Goal: Transaction & Acquisition: Purchase product/service

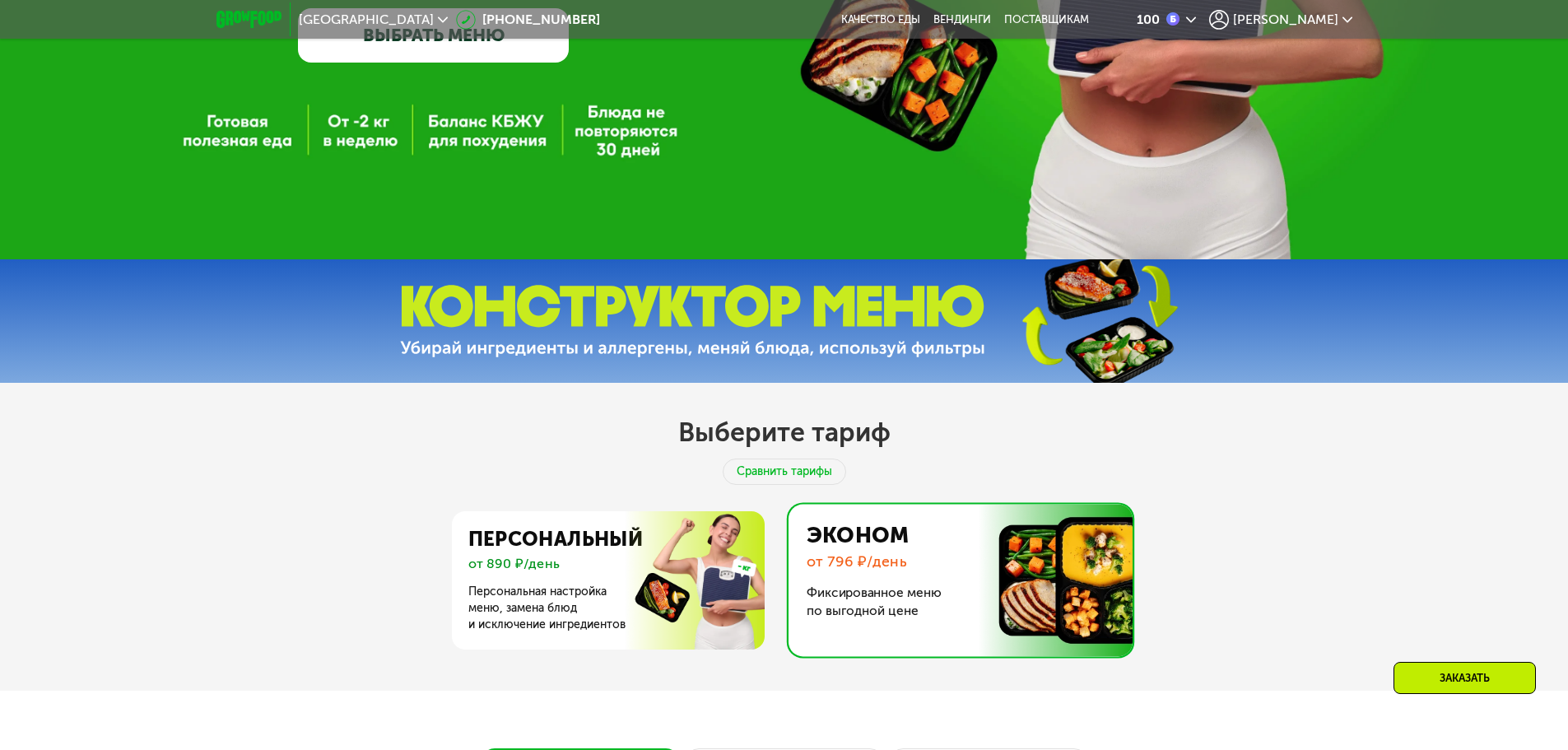
scroll to position [330, 0]
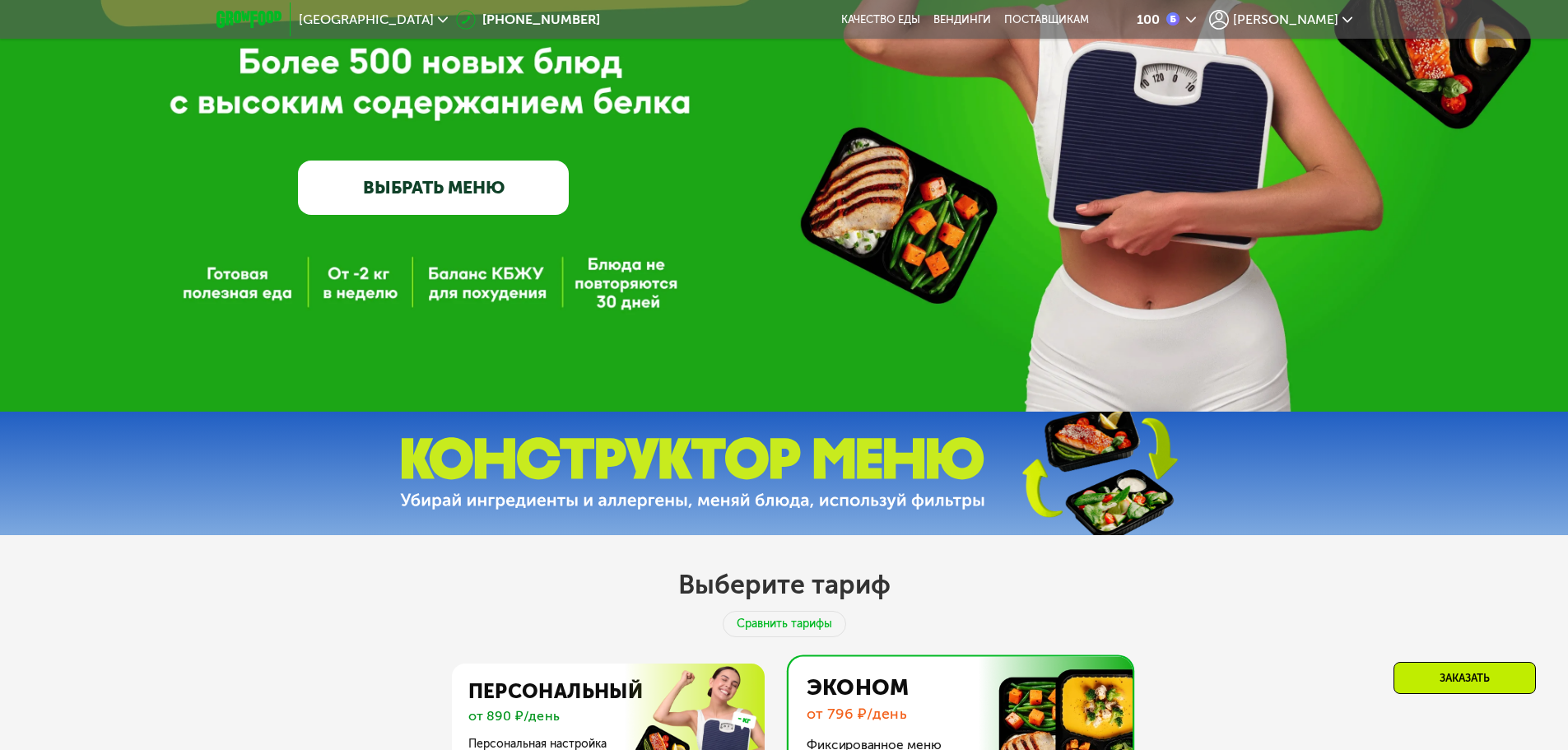
click at [1310, 30] on div "100 Павел" at bounding box center [1232, 19] width 259 height 36
click at [1310, 24] on span "[PERSON_NAME]" at bounding box center [1285, 20] width 105 height 14
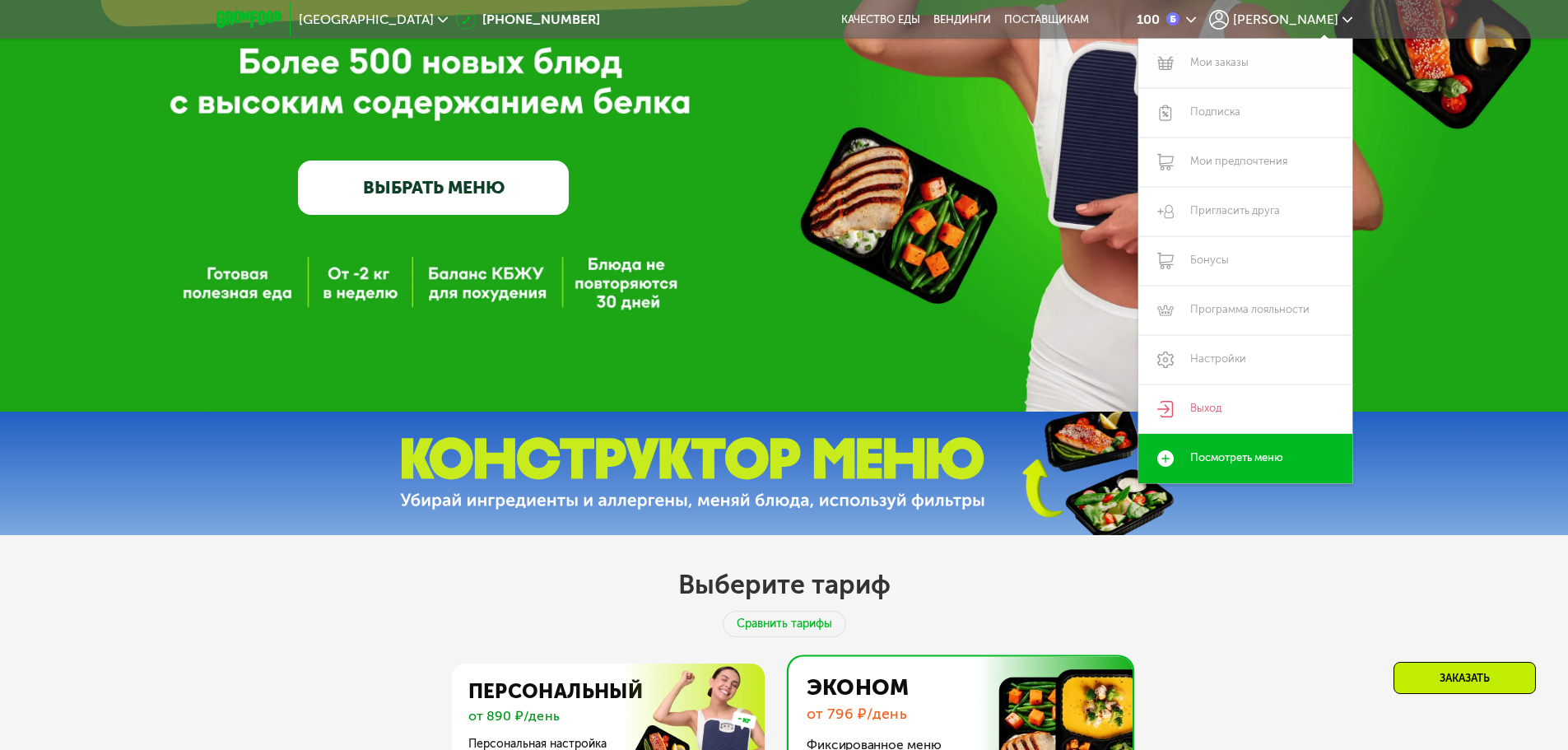
click at [1250, 55] on link "Мои заказы" at bounding box center [1245, 63] width 214 height 49
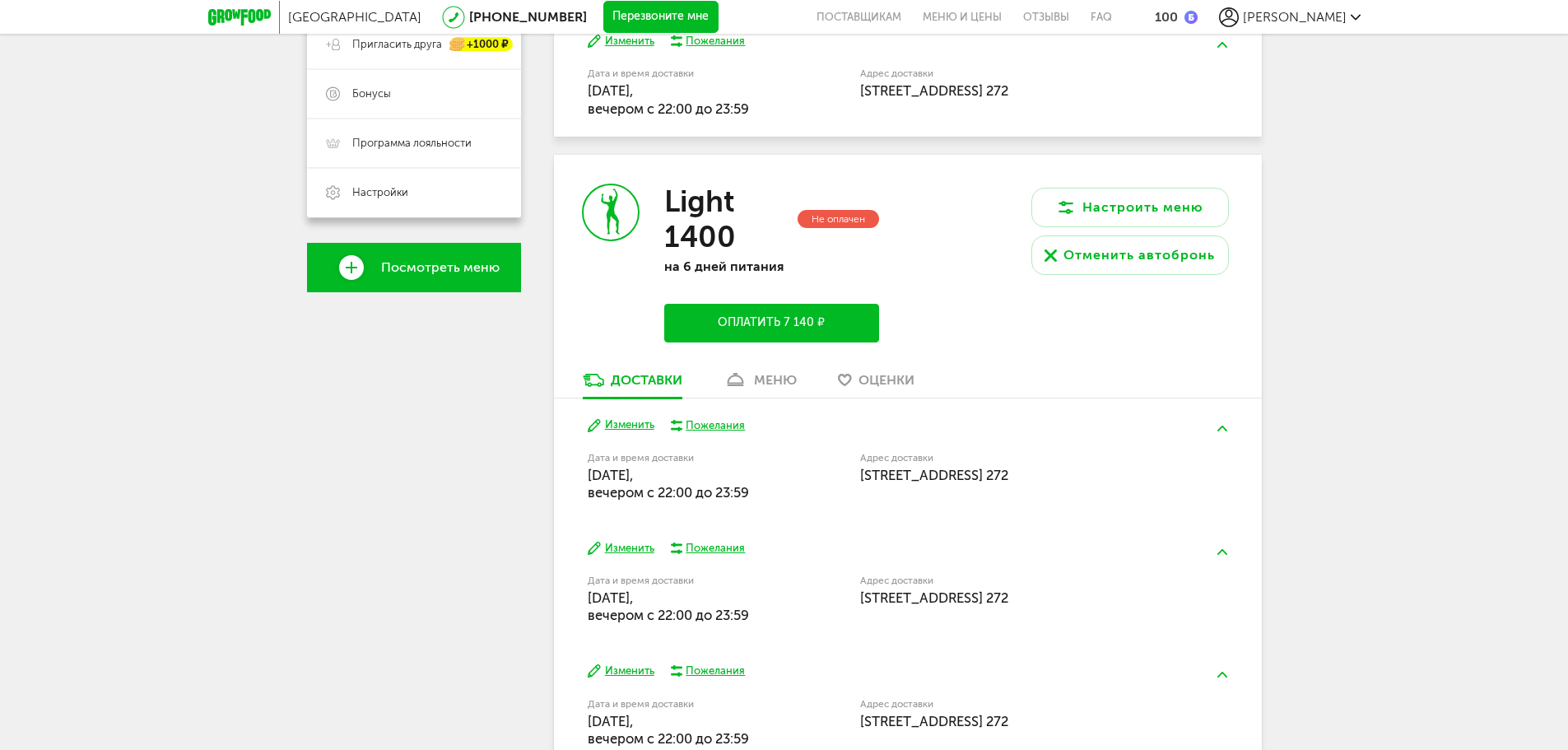
scroll to position [330, 0]
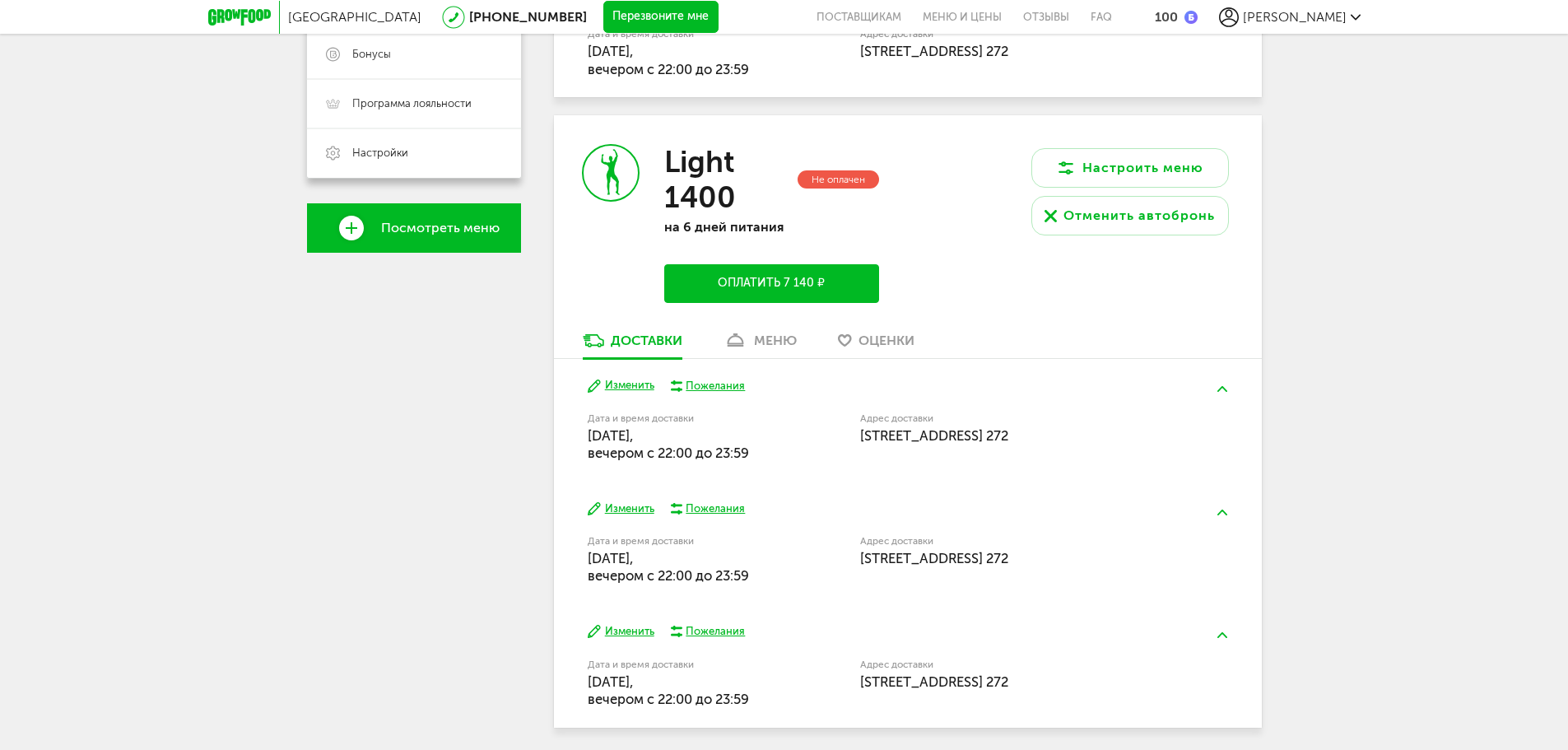
click at [827, 297] on button "Оплатить 7 140 ₽" at bounding box center [772, 283] width 214 height 39
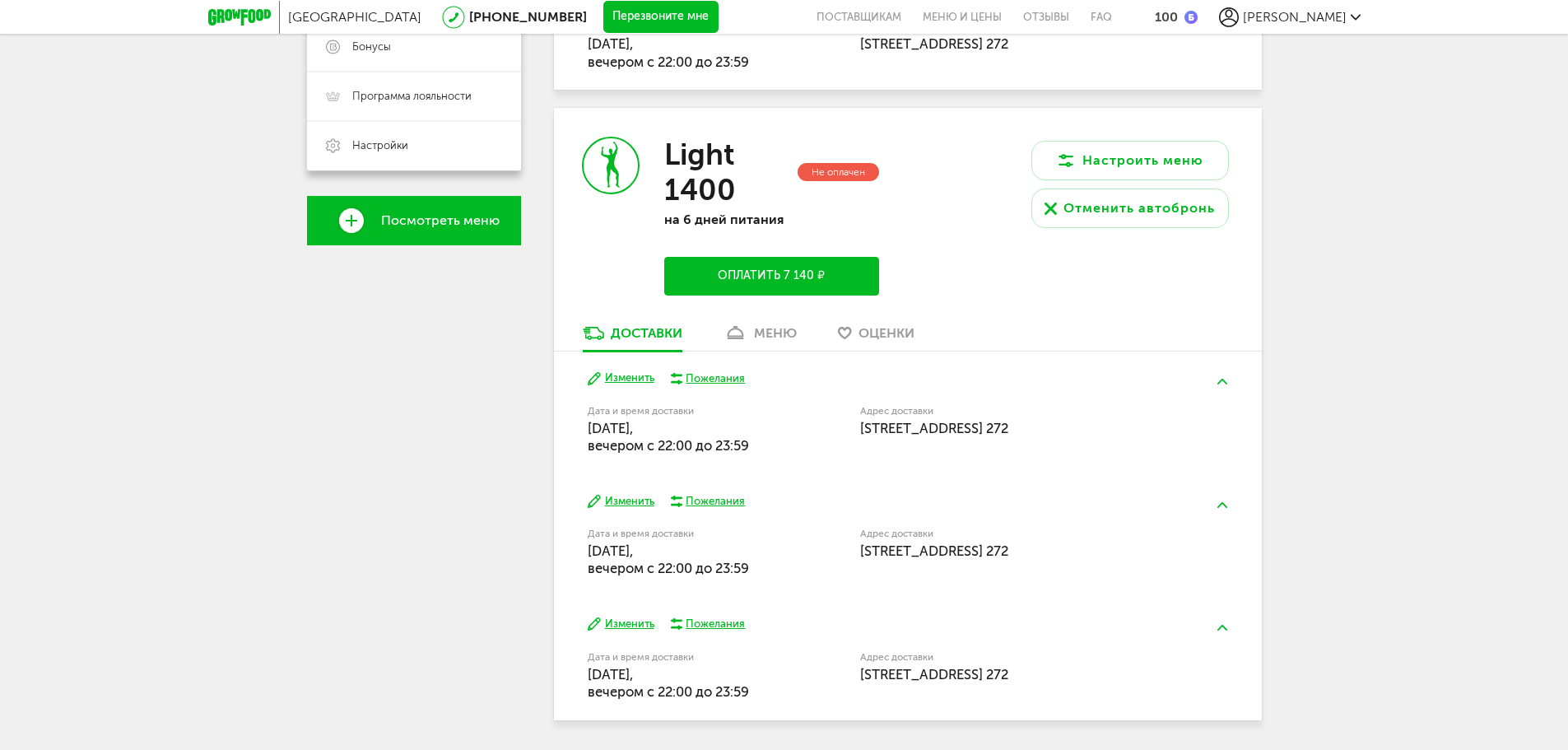
scroll to position [308, 0]
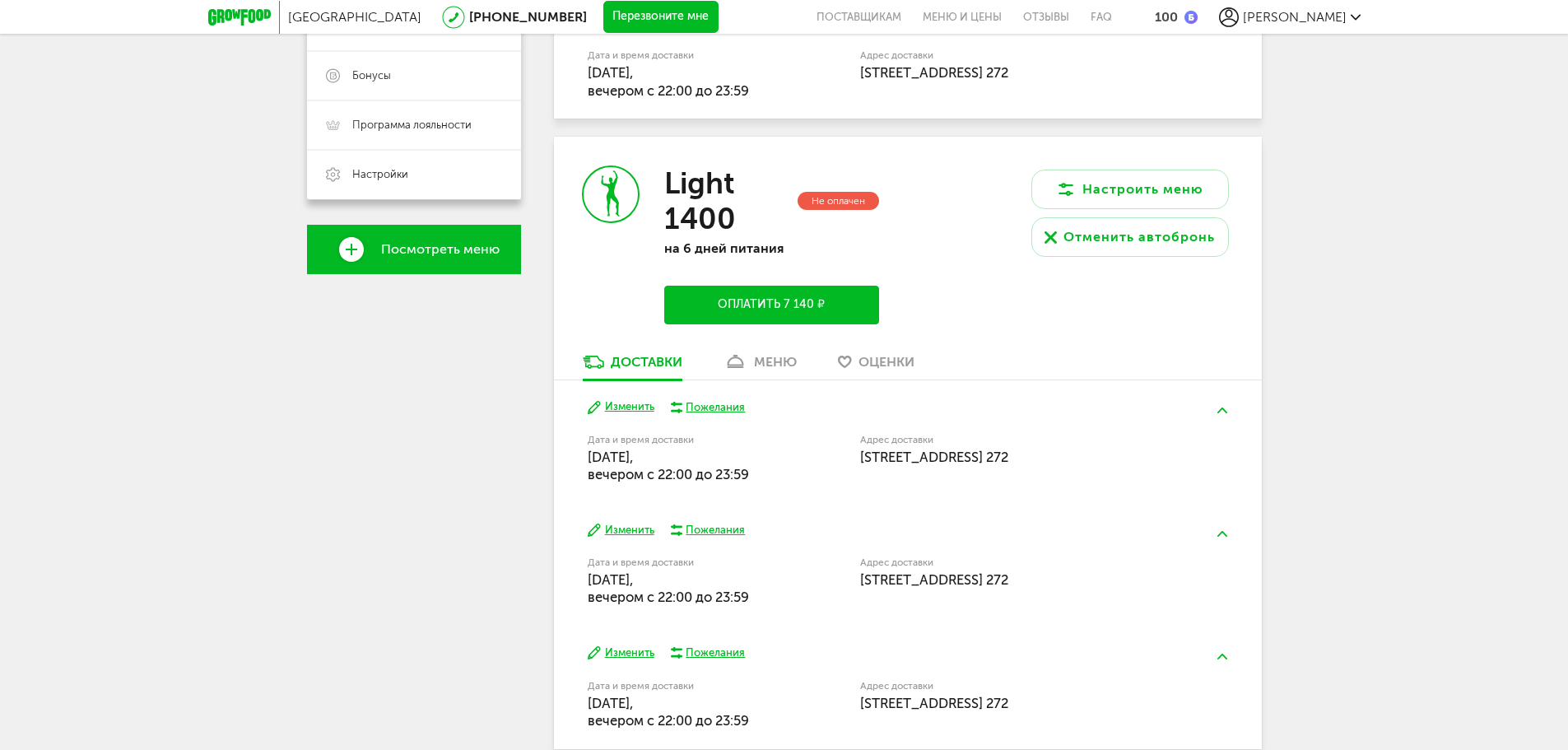
click at [773, 311] on button "Оплатить 7 140 ₽" at bounding box center [772, 305] width 214 height 39
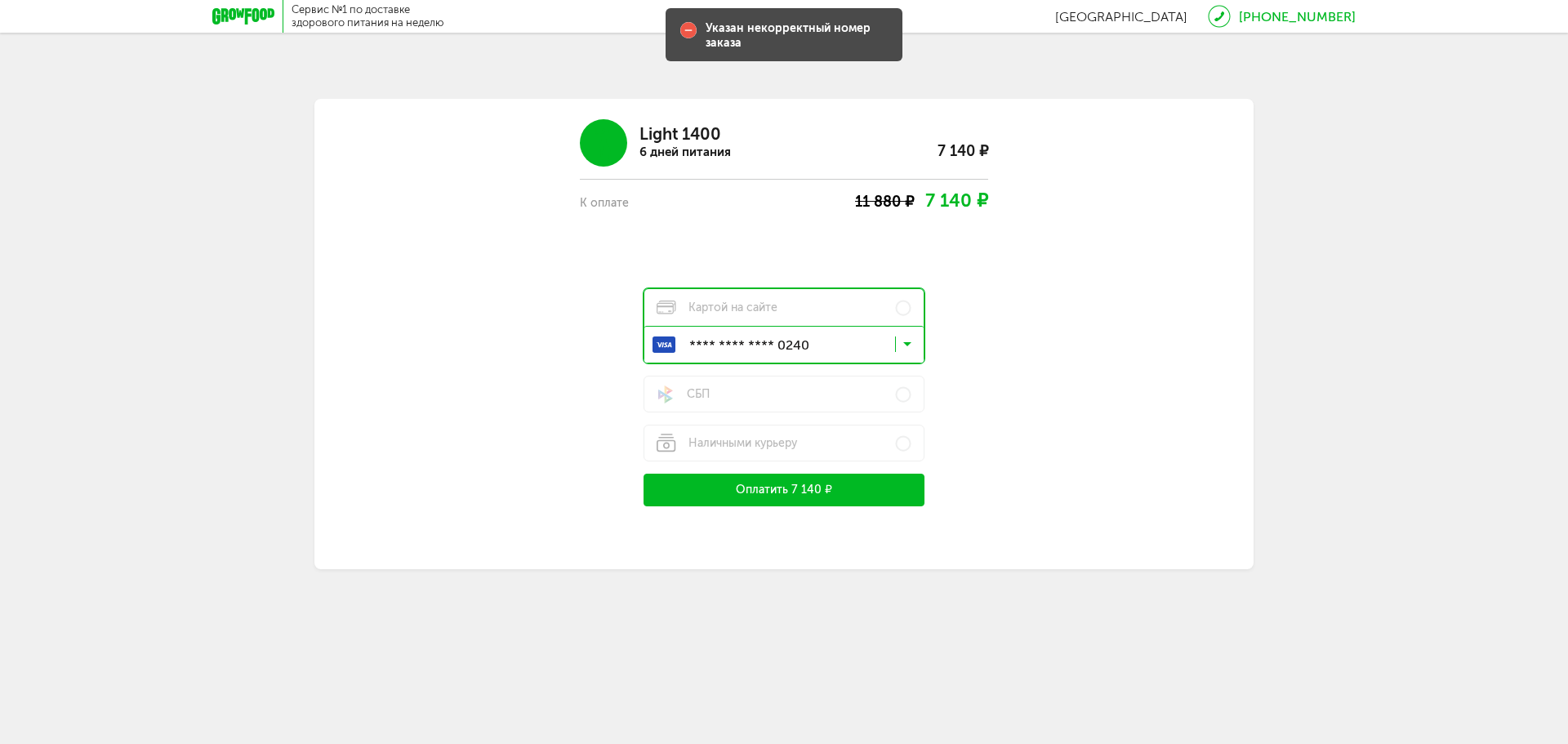
click at [823, 345] on input "Search for option" at bounding box center [787, 347] width 279 height 28
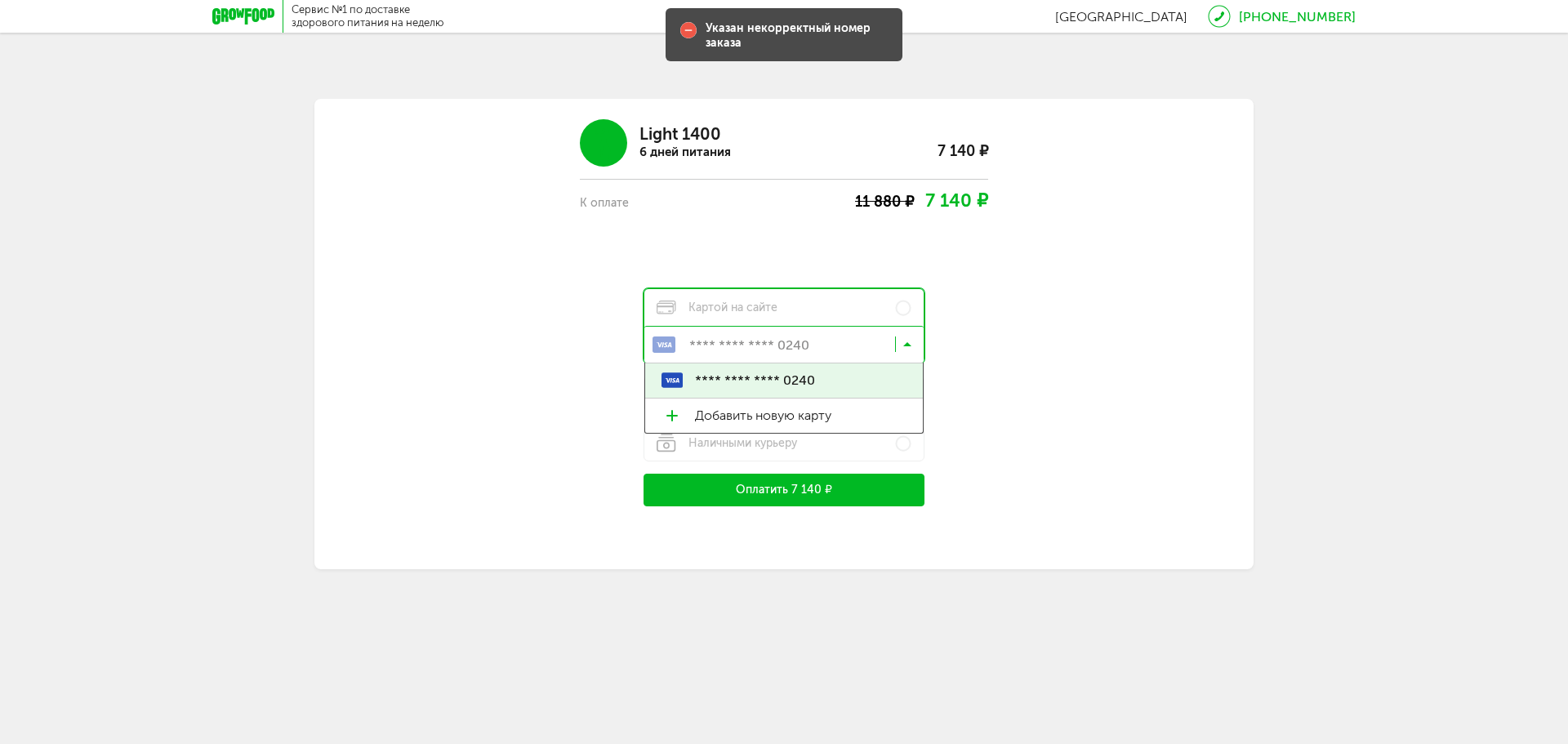
click at [851, 342] on input "Search for option" at bounding box center [787, 347] width 279 height 28
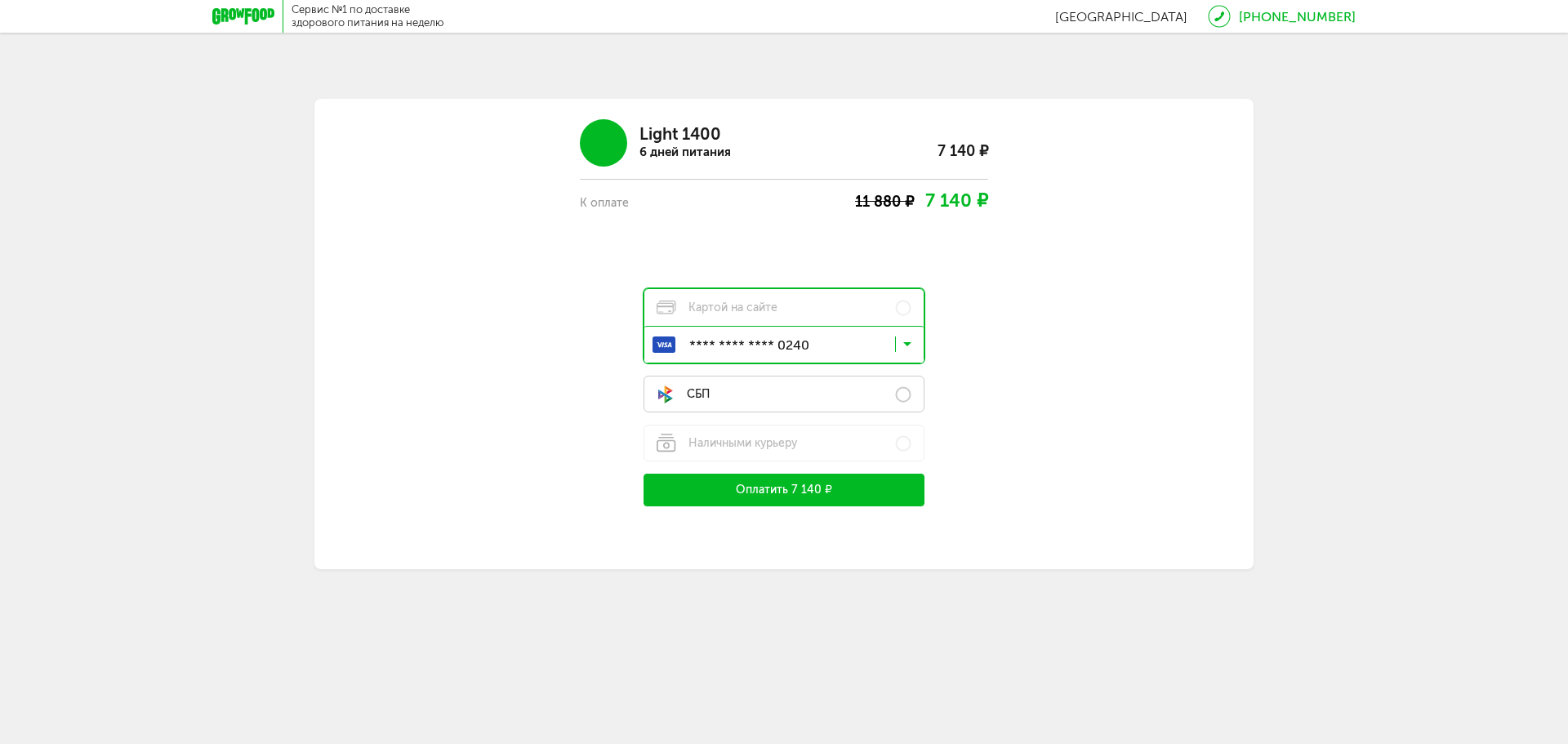
click at [817, 407] on label "СБП" at bounding box center [783, 394] width 281 height 36
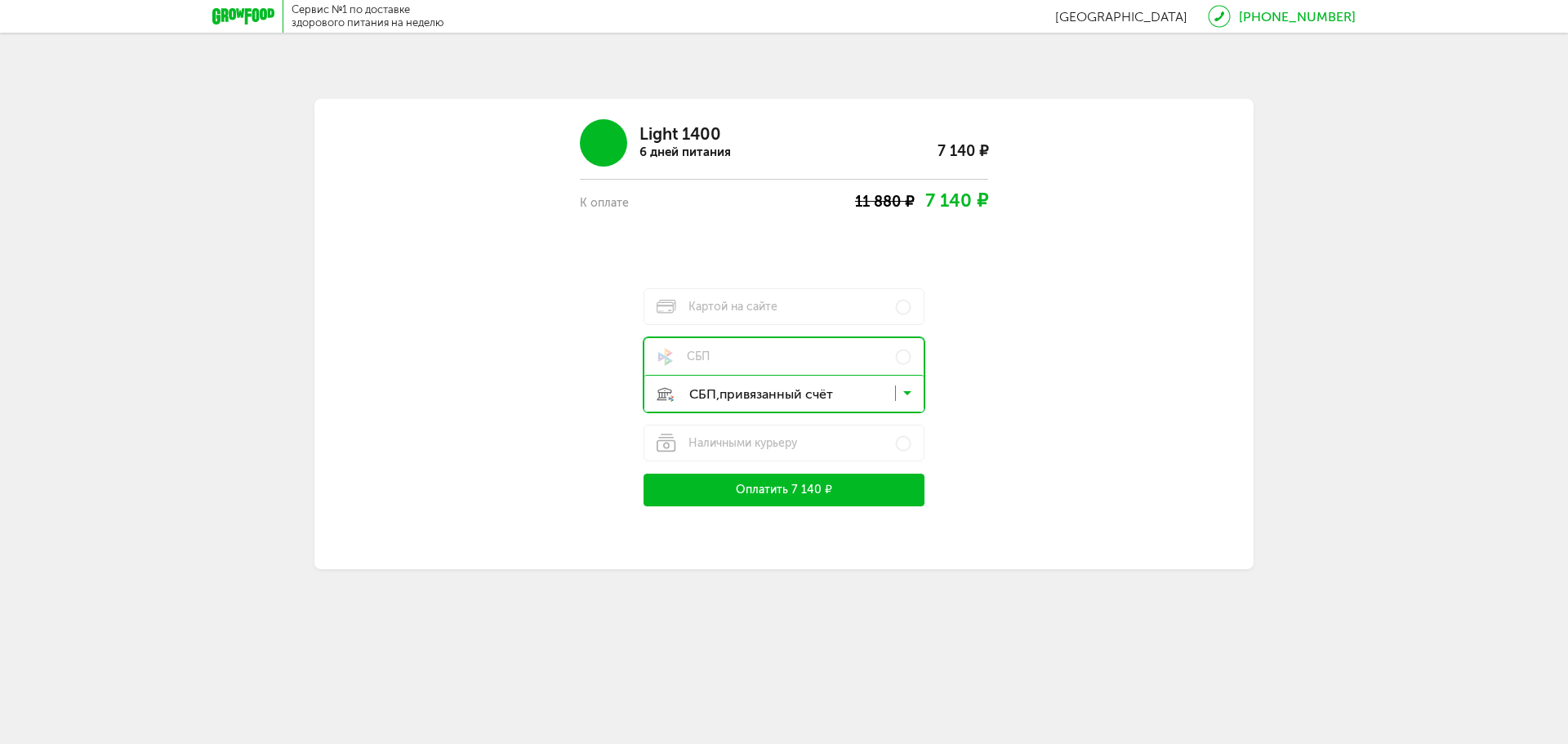
click at [803, 494] on button "Оплатить 7 140 ₽" at bounding box center [783, 490] width 281 height 33
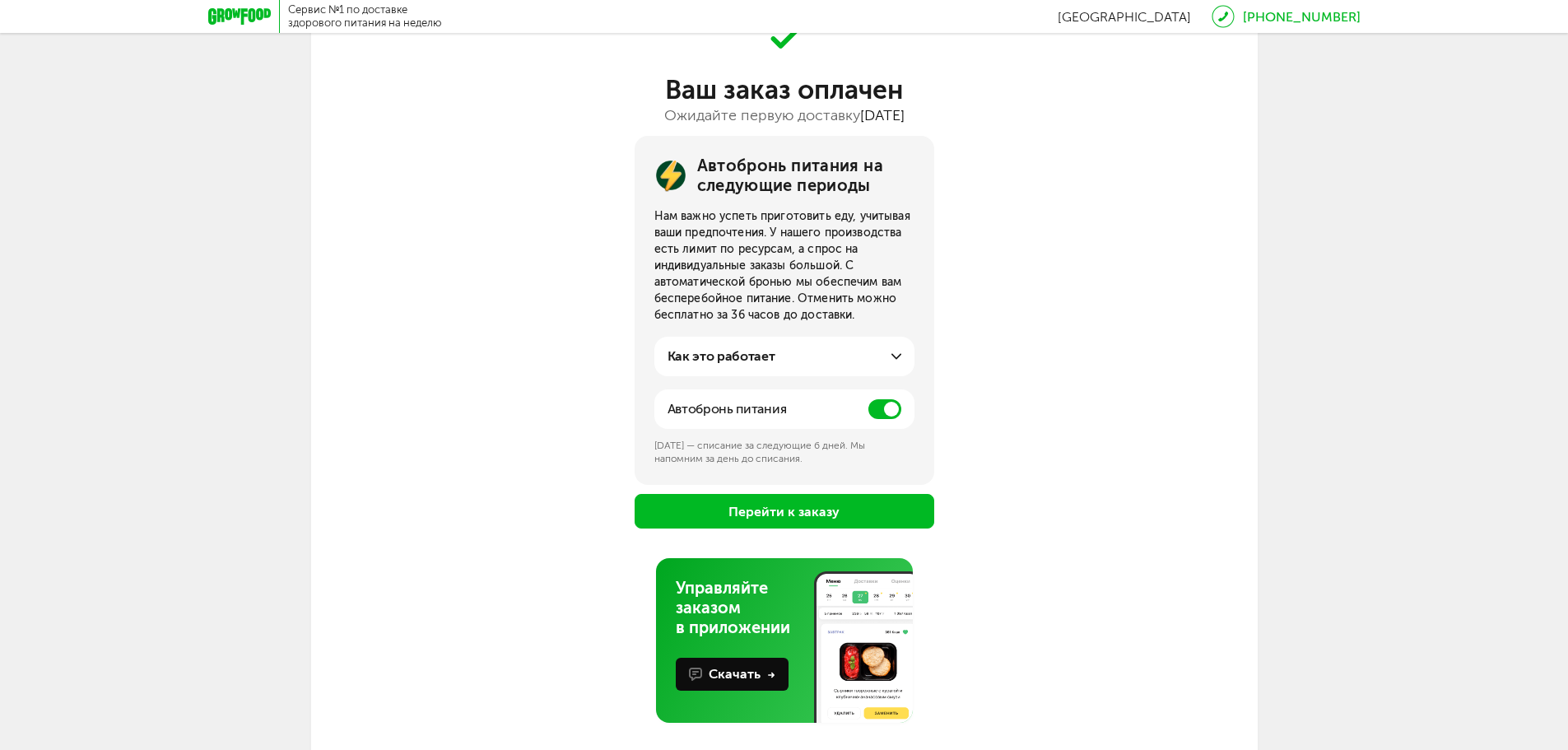
scroll to position [114, 0]
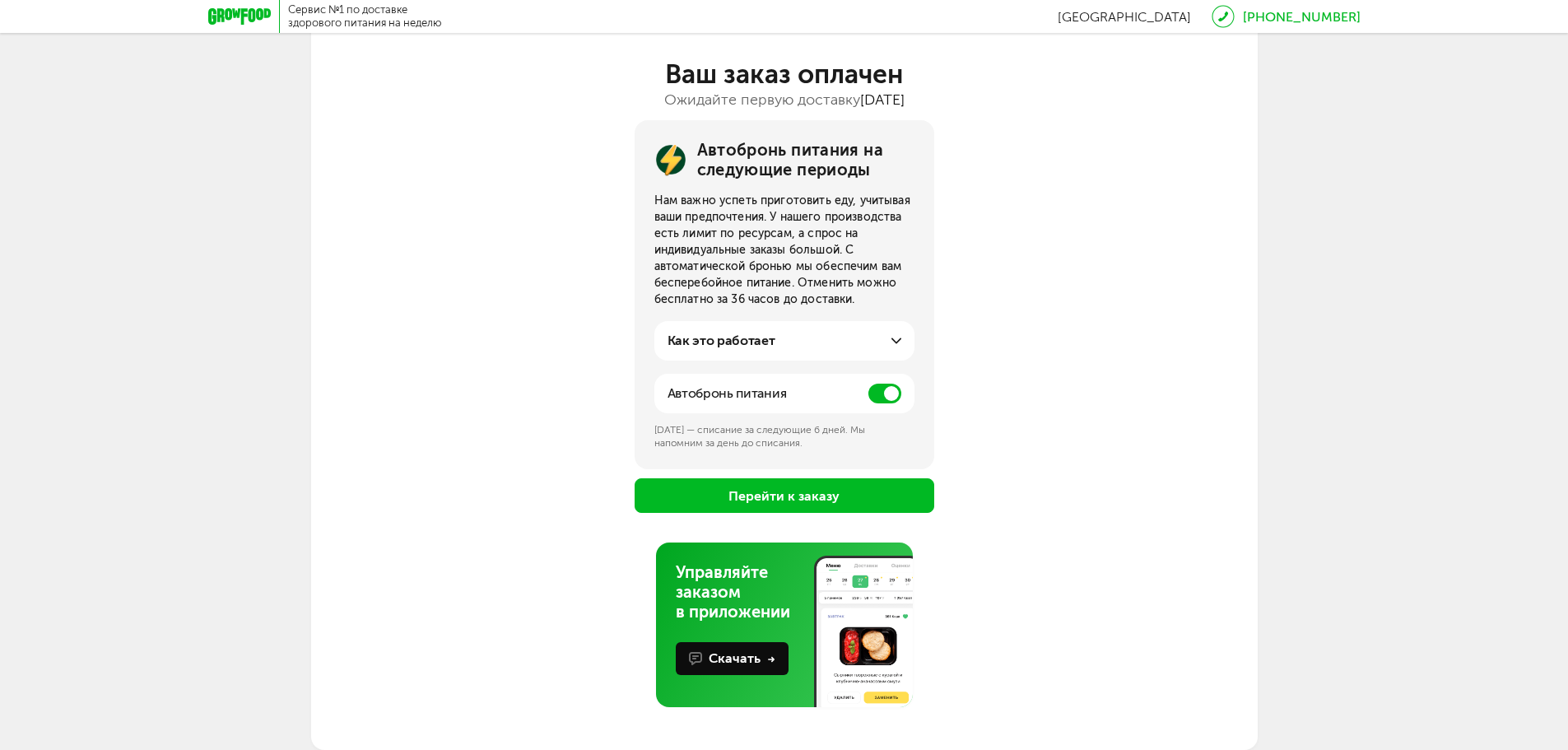
click at [844, 492] on button "Перейти к заказу" at bounding box center [784, 496] width 299 height 35
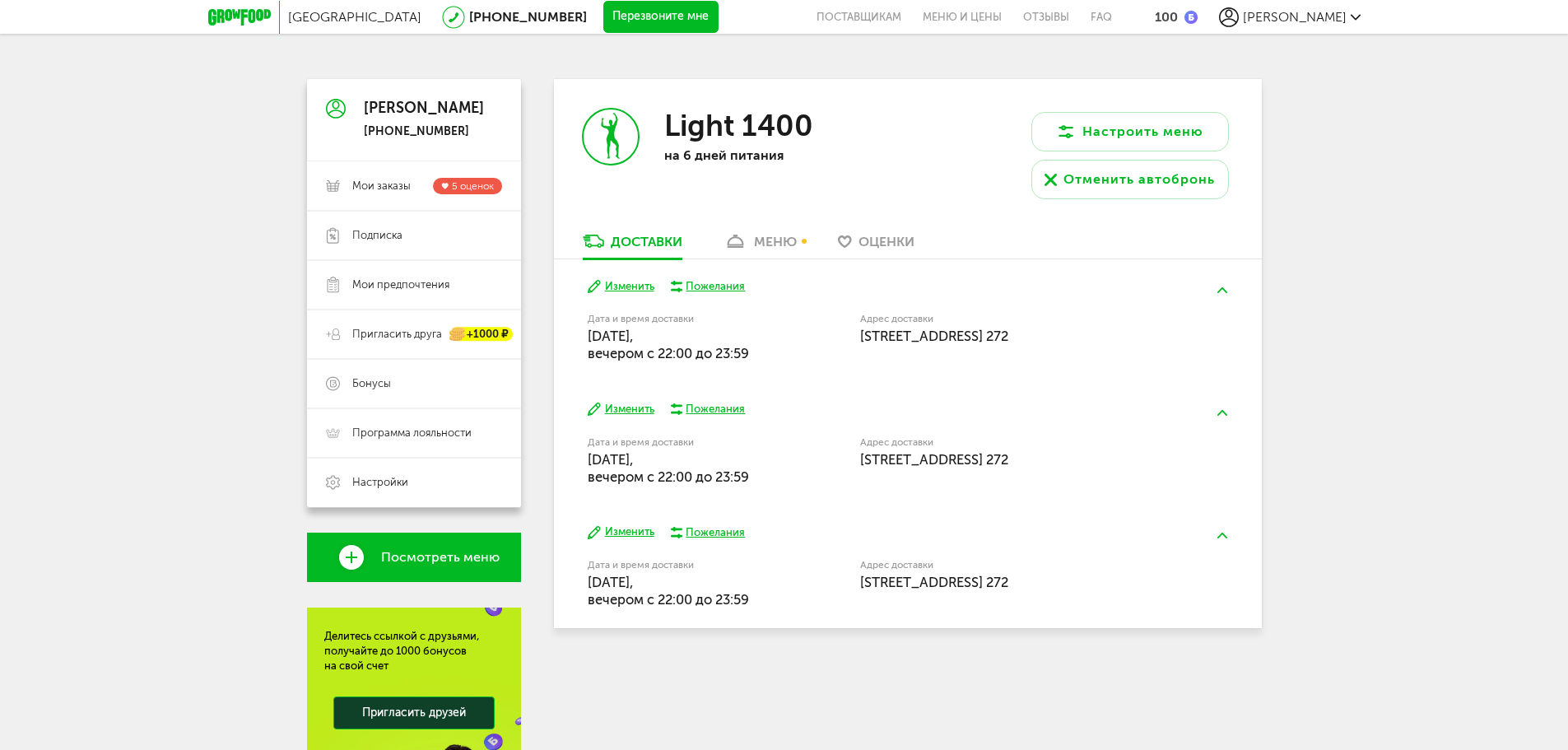
click at [770, 245] on div "меню" at bounding box center [775, 242] width 43 height 15
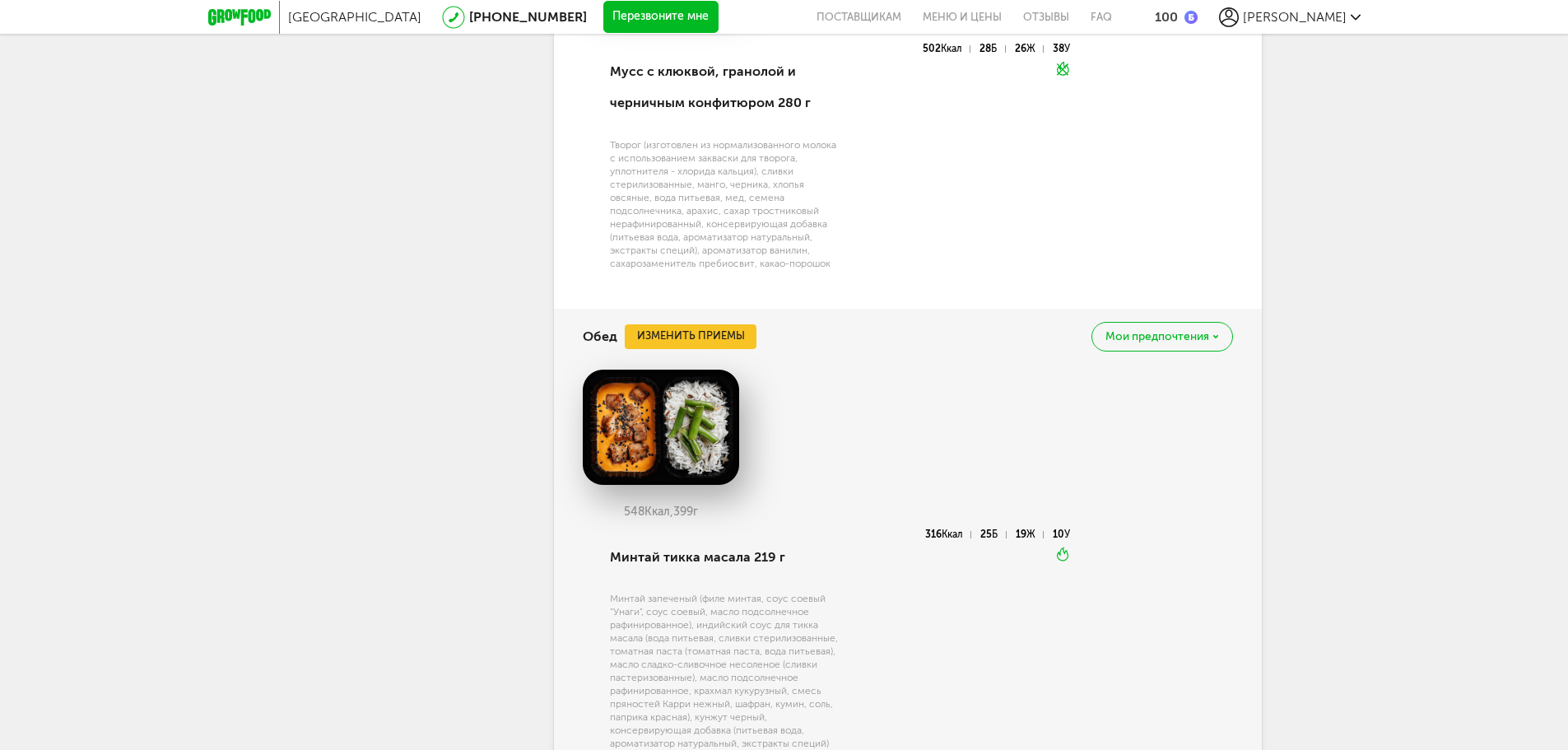
scroll to position [779, 0]
